Goal: Find specific page/section: Find specific page/section

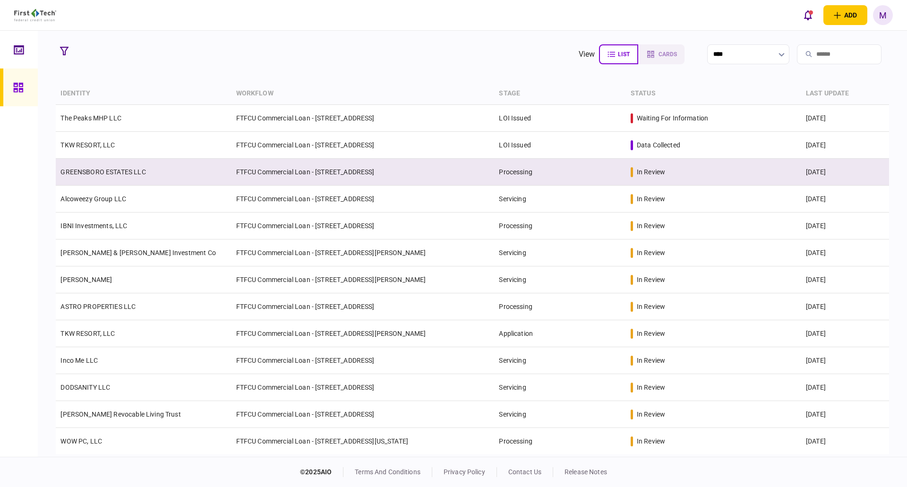
click at [147, 180] on td "GREENSBORO ESTATES LLC" at bounding box center [143, 172] width 175 height 27
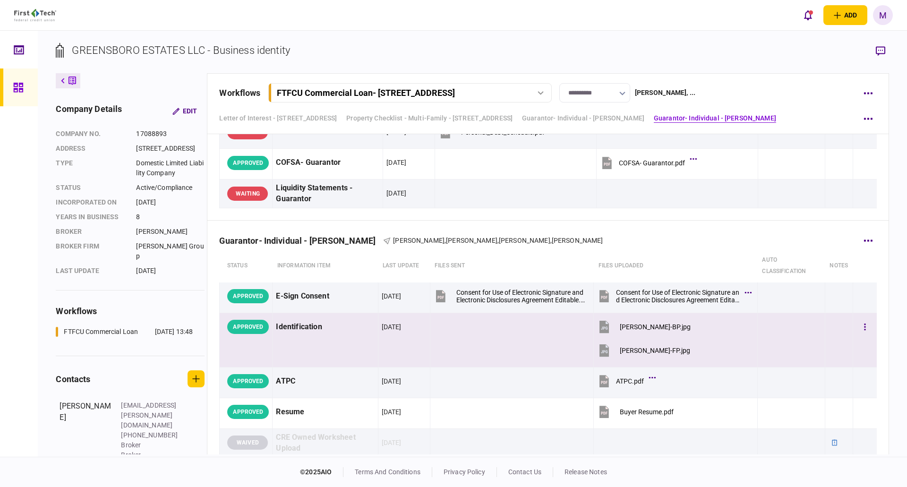
scroll to position [2205, 0]
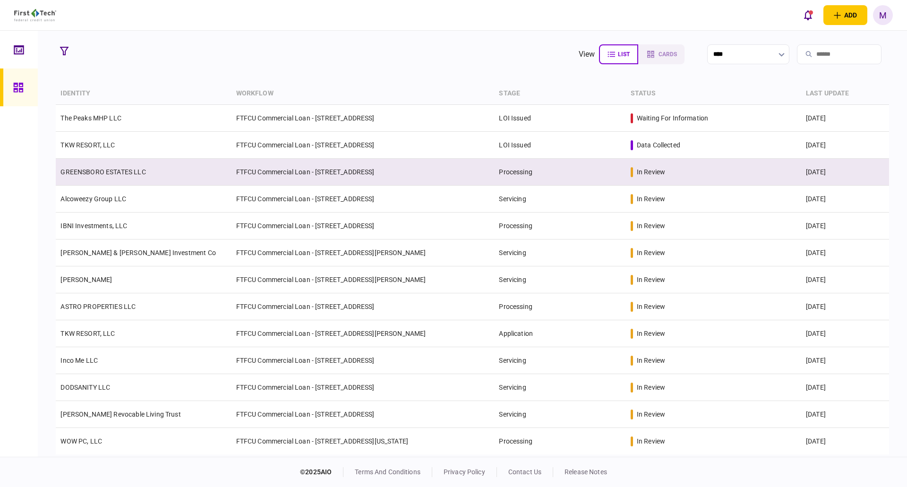
click at [210, 179] on td "GREENSBORO ESTATES LLC" at bounding box center [143, 172] width 175 height 27
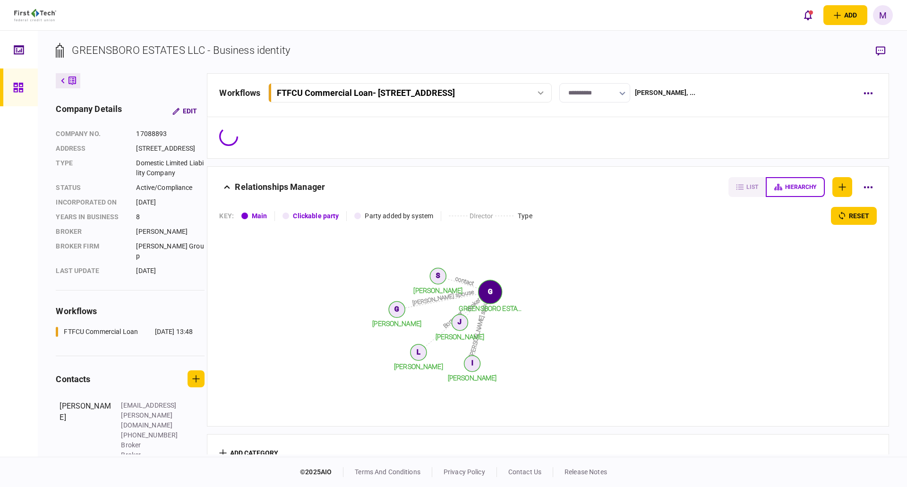
click at [17, 85] on icon at bounding box center [18, 87] width 10 height 11
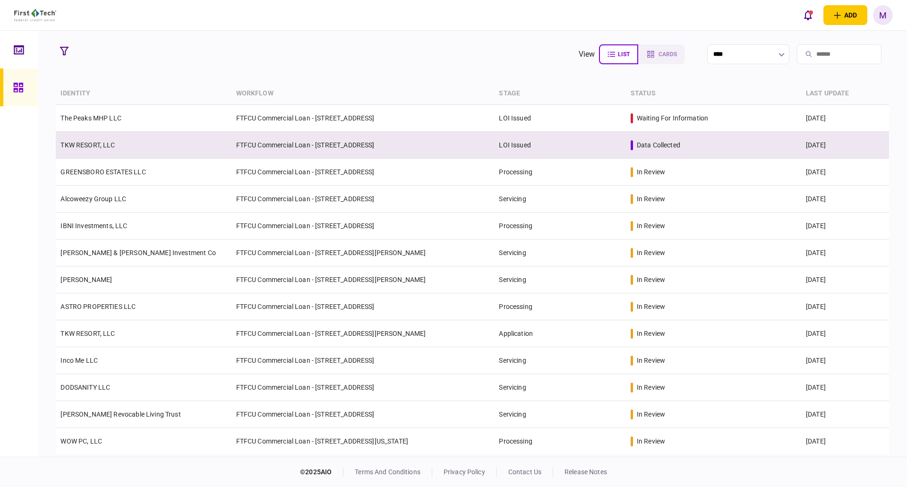
click at [129, 155] on td "TKW RESORT, LLC" at bounding box center [143, 145] width 175 height 27
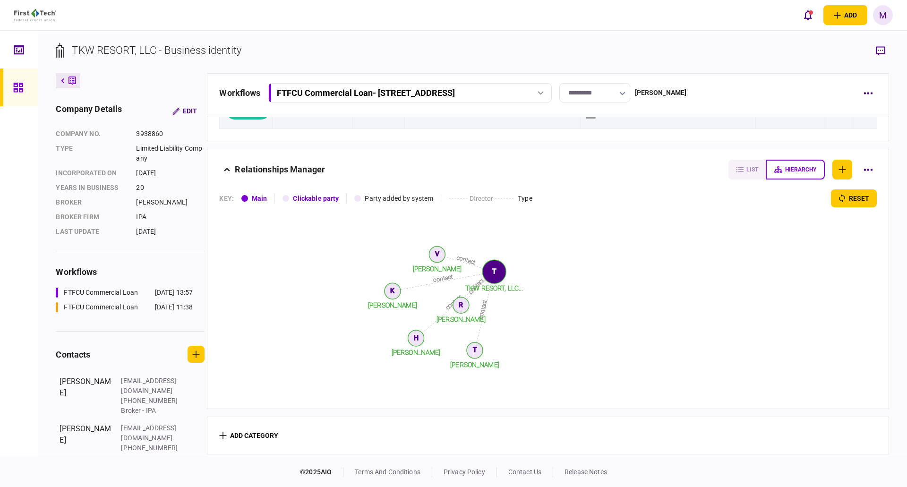
click at [103, 312] on div "FTFCU Commercial Loan" at bounding box center [101, 307] width 74 height 10
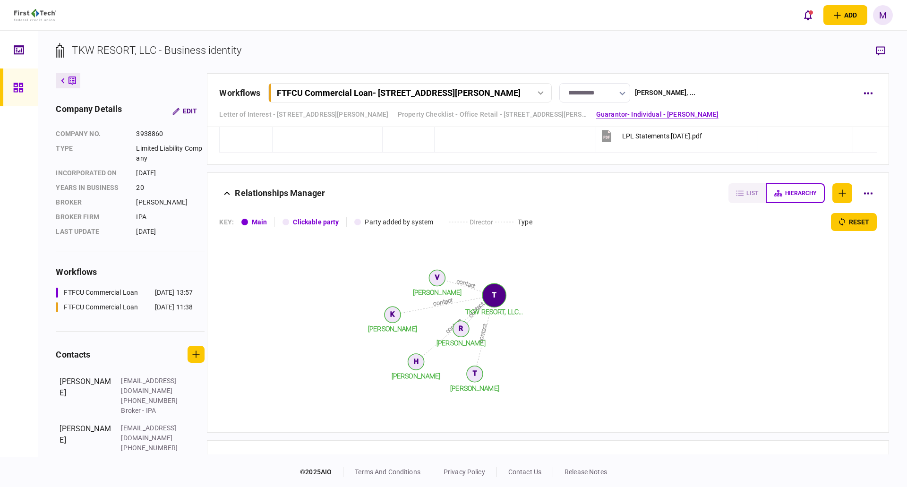
scroll to position [3615, 0]
